Goal: Task Accomplishment & Management: Complete application form

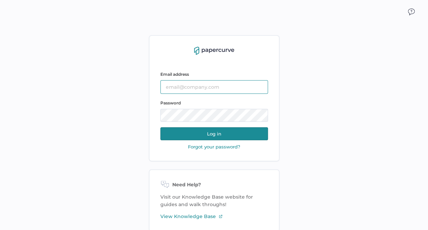
type input "[EMAIL_ADDRESS][DOMAIN_NAME]"
click at [220, 133] on button "Log in" at bounding box center [214, 133] width 108 height 13
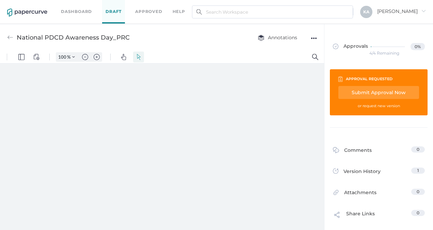
type input "138"
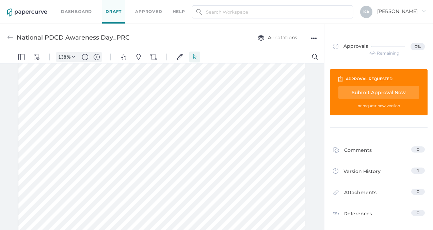
scroll to position [308, 0]
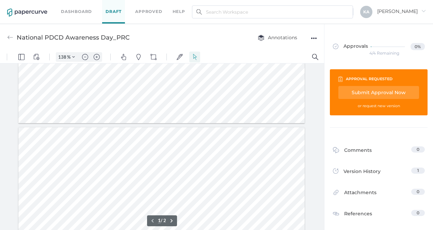
type input "2"
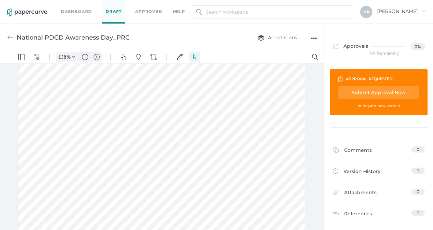
drag, startPoint x: 196, startPoint y: 139, endPoint x: 252, endPoint y: 138, distance: 55.5
click at [252, 138] on div at bounding box center [161, 215] width 287 height 371
click at [206, 155] on img "Text Popup" at bounding box center [204, 155] width 6 height 6
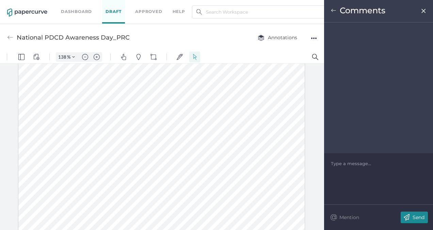
click at [366, 164] on div at bounding box center [378, 163] width 95 height 7
click at [420, 214] on div "Send" at bounding box center [414, 217] width 27 height 12
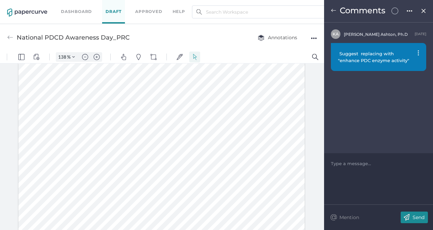
click at [424, 10] on img at bounding box center [424, 10] width 6 height 5
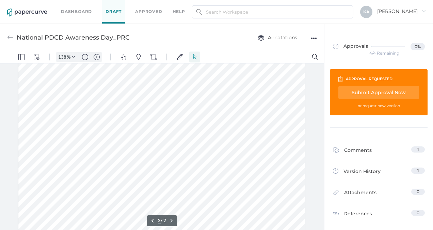
type input "1"
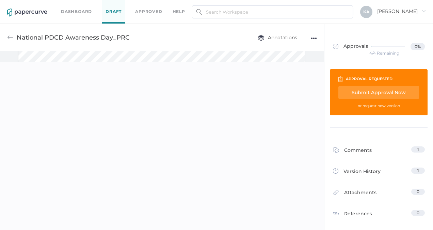
click at [79, 12] on link "Dashboard" at bounding box center [76, 11] width 31 height 7
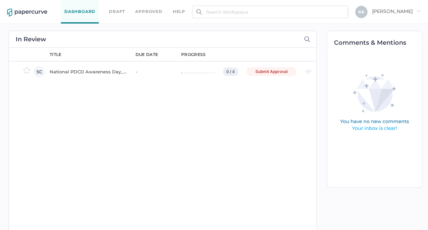
click at [95, 70] on div "National PDCD Awareness Day_PRC" at bounding box center [89, 71] width 78 height 8
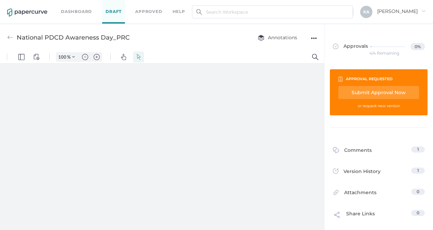
type input "138"
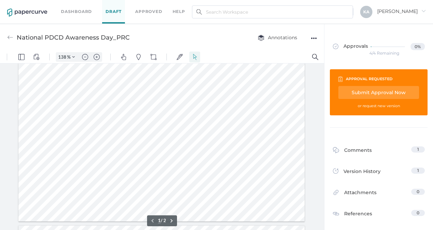
scroll to position [206, 0]
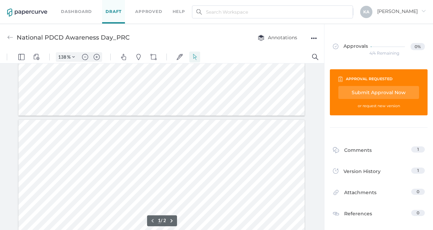
type input "2"
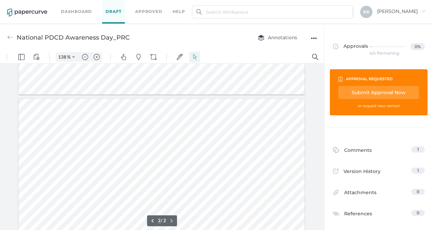
scroll to position [376, 0]
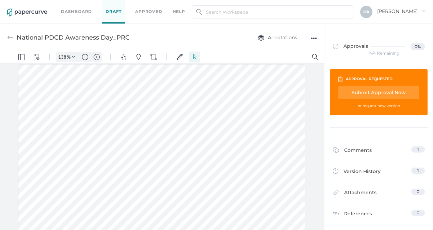
drag, startPoint x: 67, startPoint y: 181, endPoint x: 123, endPoint y: 182, distance: 55.9
click at [74, 194] on img "Text Popup" at bounding box center [76, 196] width 6 height 6
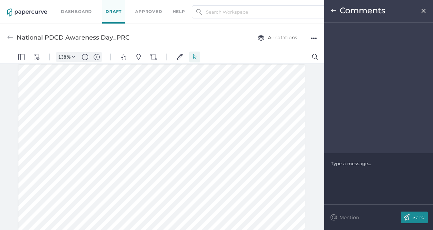
click at [369, 164] on div at bounding box center [378, 163] width 95 height 7
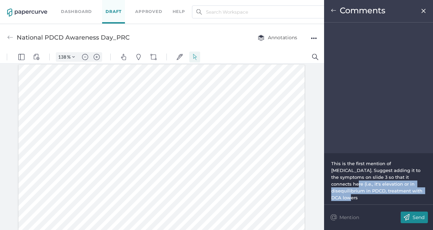
drag, startPoint x: 401, startPoint y: 176, endPoint x: 395, endPoint y: 192, distance: 16.7
click at [395, 191] on div "This is the first mention of lactic acid. Suggest adding it to the symptoms on …" at bounding box center [378, 180] width 95 height 41
drag, startPoint x: 402, startPoint y: 176, endPoint x: 370, endPoint y: 195, distance: 37.1
click at [370, 195] on div "This is the first mention of lactic acid. Suggest adding it to the symptoms on …" at bounding box center [378, 180] width 95 height 55
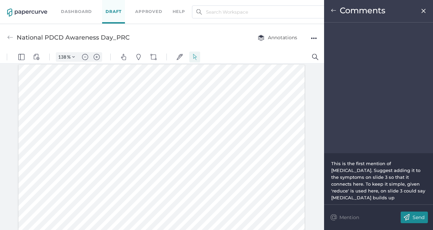
click at [417, 215] on p "Send" at bounding box center [419, 217] width 12 height 6
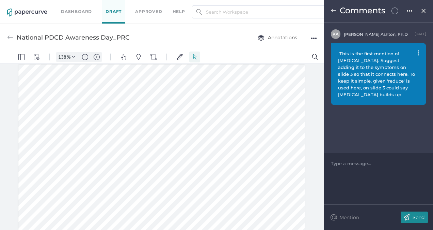
click at [424, 8] on img at bounding box center [424, 10] width 6 height 5
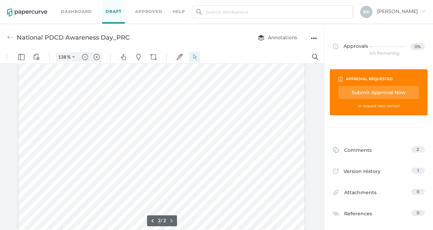
scroll to position [342, 0]
type input "1"
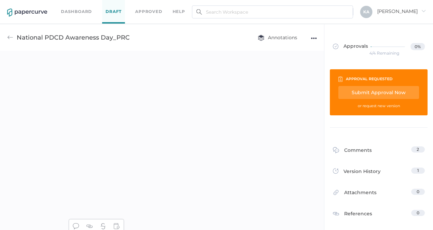
scroll to position [3, 0]
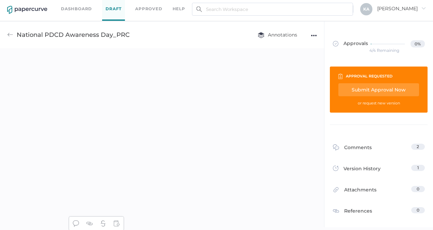
click at [396, 87] on div "Submit Approval Now" at bounding box center [379, 89] width 81 height 13
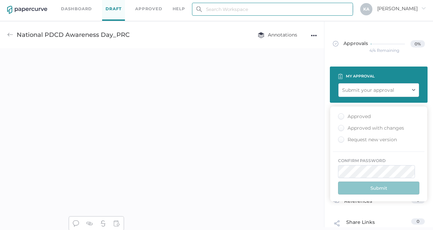
type input "[EMAIL_ADDRESS][DOMAIN_NAME]"
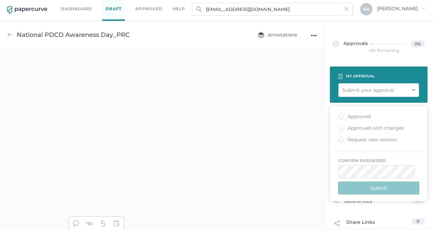
click at [339, 115] on div "Approved" at bounding box center [354, 116] width 33 height 6
click at [340, 114] on input "Approved" at bounding box center [340, 114] width 0 height 0
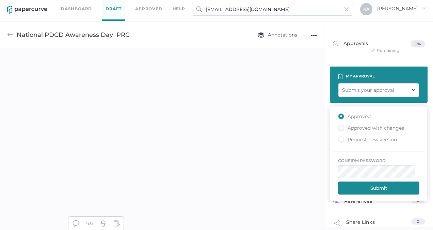
click at [380, 185] on button "Submit" at bounding box center [378, 187] width 81 height 13
